Goal: Information Seeking & Learning: Learn about a topic

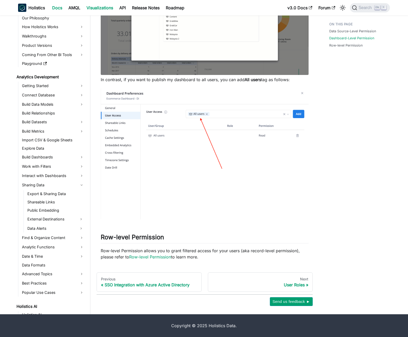
scroll to position [323, 0]
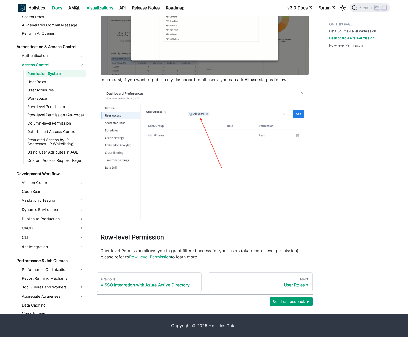
click at [101, 6] on link "Visualizations" at bounding box center [99, 8] width 33 height 8
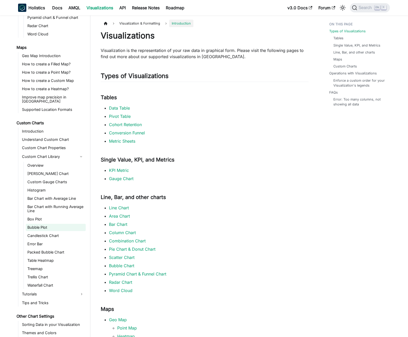
scroll to position [194, 0]
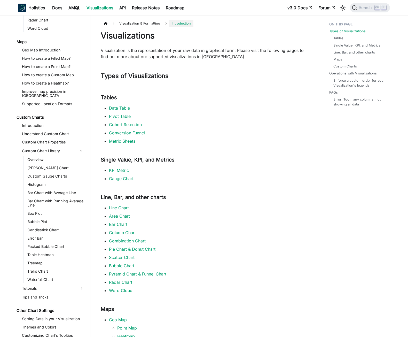
click at [44, 263] on ul "Overview [PERSON_NAME] Chart Custom Gauge Charts Histogram Bar Chart with Avera…" at bounding box center [55, 219] width 62 height 127
click at [45, 268] on link "Trellis Chart" at bounding box center [56, 271] width 60 height 7
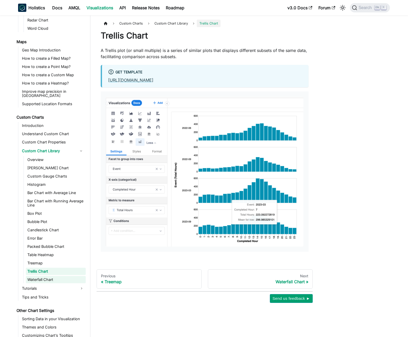
click at [45, 276] on link "Waterfall Chart" at bounding box center [56, 279] width 60 height 7
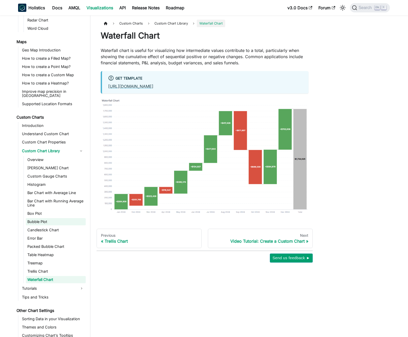
click at [48, 218] on link "Bubble Plot" at bounding box center [56, 221] width 60 height 7
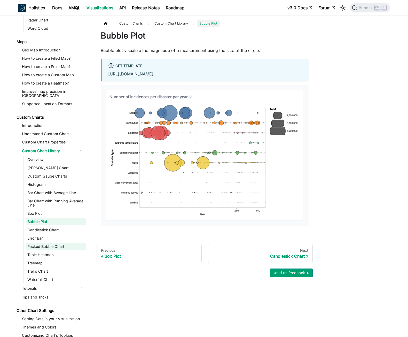
click at [45, 243] on link "Packed Bubble Chart" at bounding box center [56, 246] width 60 height 7
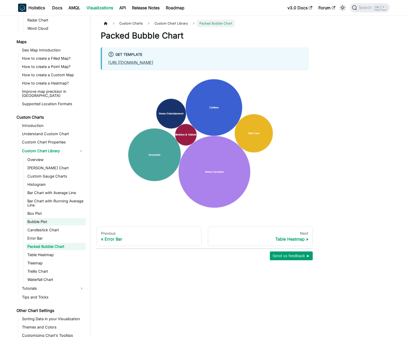
click at [43, 220] on link "Bubble Plot" at bounding box center [56, 221] width 60 height 7
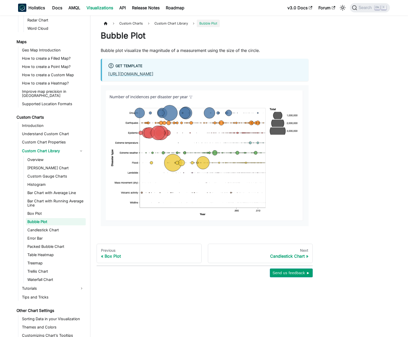
click at [46, 247] on ul "Overview [PERSON_NAME] Chart Custom Gauge Charts Histogram Bar Chart with Avera…" at bounding box center [55, 219] width 62 height 127
click at [46, 252] on link "Table Heatmap" at bounding box center [56, 254] width 60 height 7
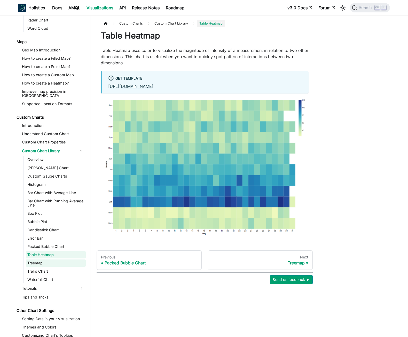
click at [36, 260] on link "Treemap" at bounding box center [56, 263] width 60 height 7
